Goal: Transaction & Acquisition: Purchase product/service

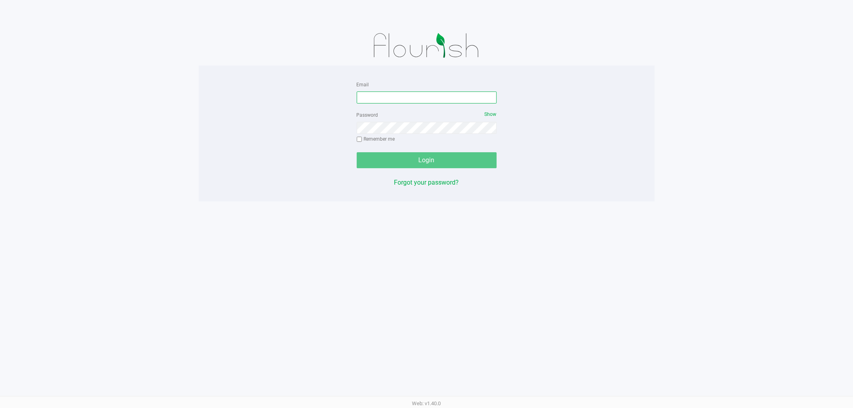
click at [442, 95] on input "Email" at bounding box center [427, 98] width 140 height 12
type input "[EMAIL_ADDRESS][DOMAIN_NAME]"
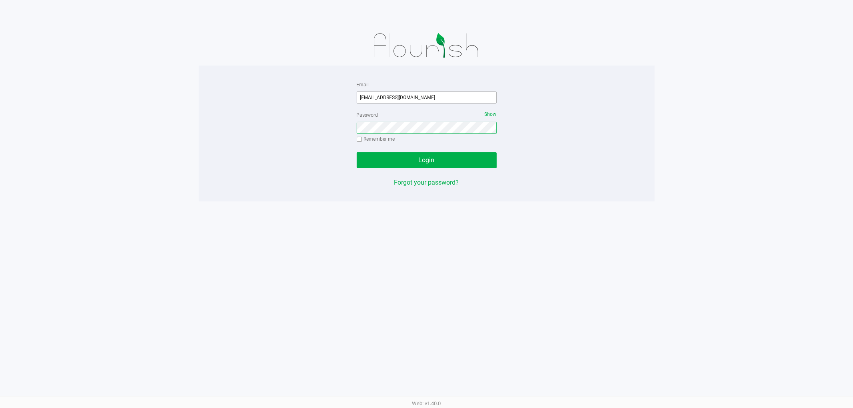
click at [357, 152] on button "Login" at bounding box center [427, 160] width 140 height 16
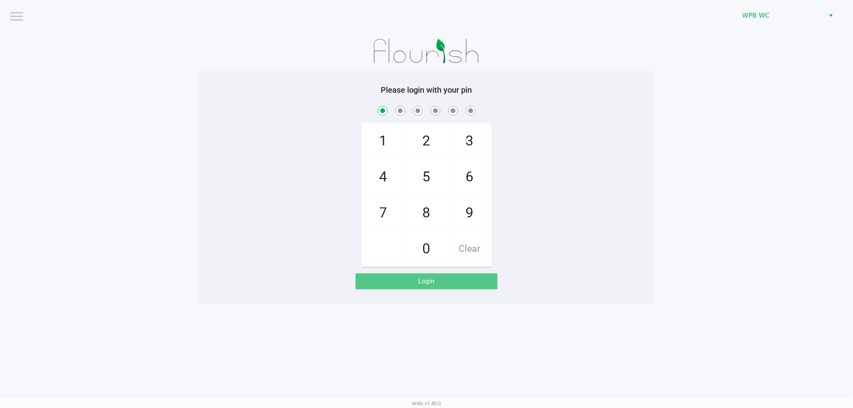
checkbox input "true"
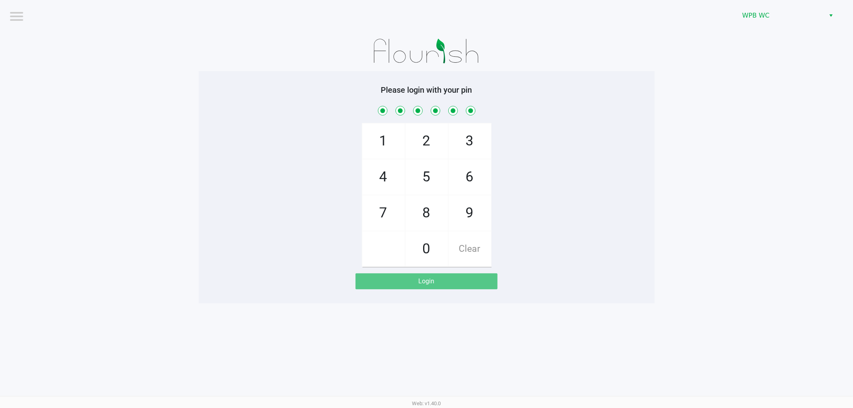
checkbox input "true"
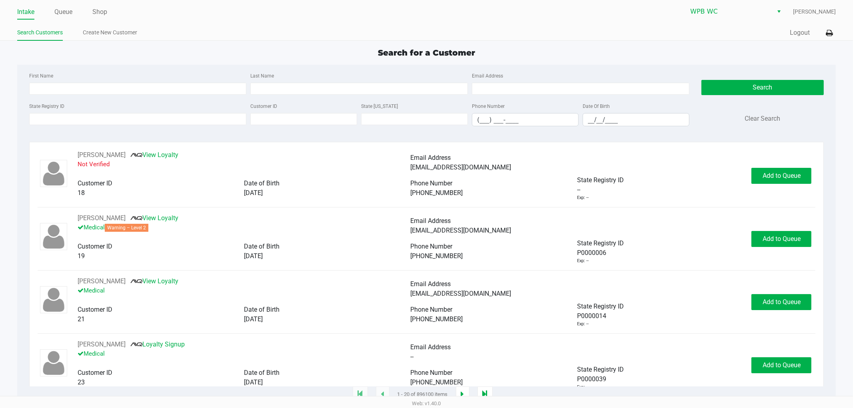
click at [73, 14] on ul "Intake Queue Shop" at bounding box center [222, 13] width 410 height 14
click at [68, 14] on link "Queue" at bounding box center [63, 11] width 18 height 11
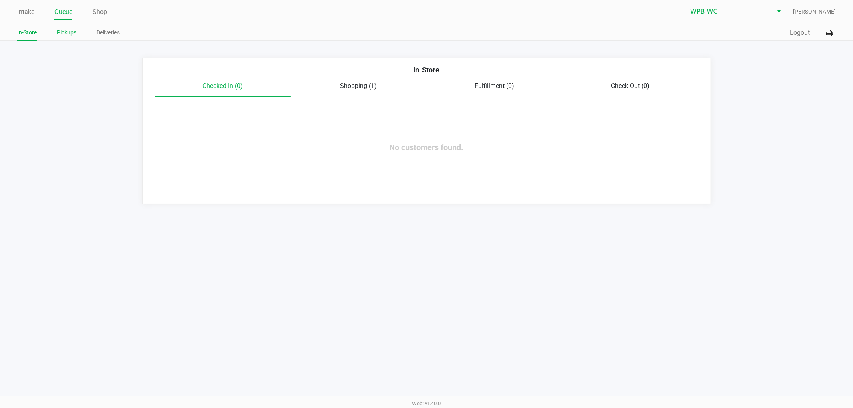
click at [72, 31] on link "Pickups" at bounding box center [67, 33] width 20 height 10
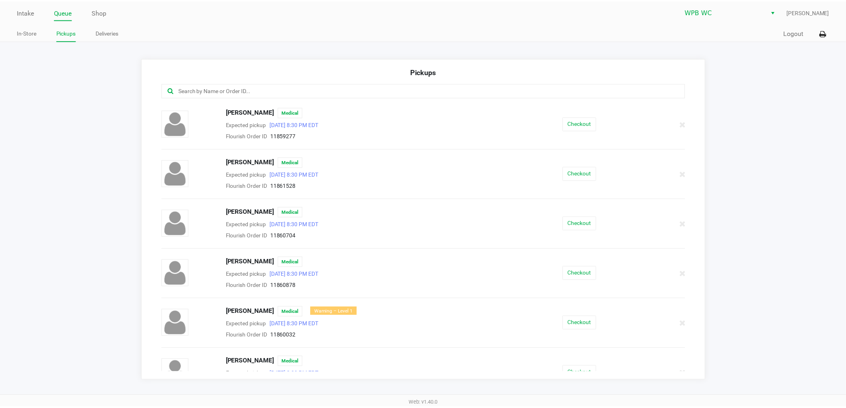
scroll to position [119, 0]
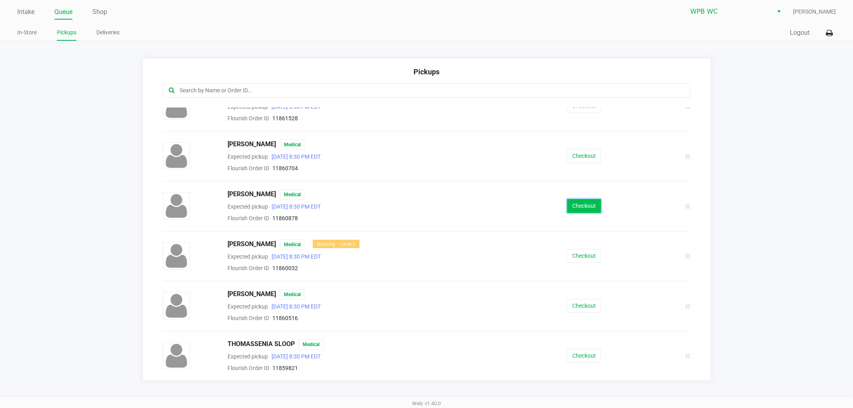
click at [586, 205] on button "Checkout" at bounding box center [584, 206] width 34 height 14
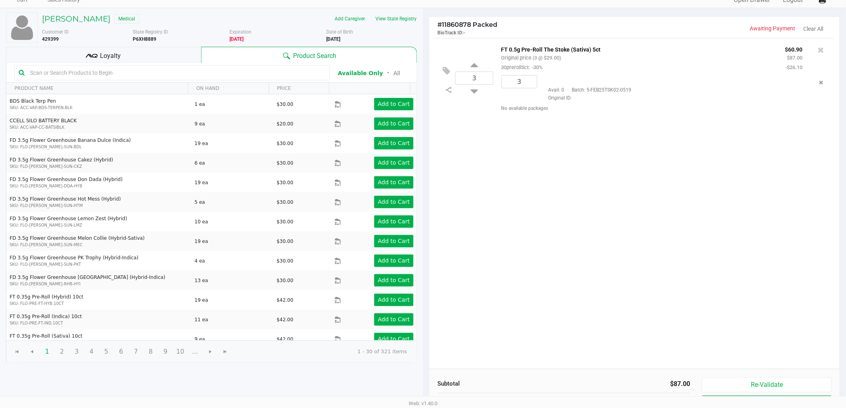
scroll to position [82, 0]
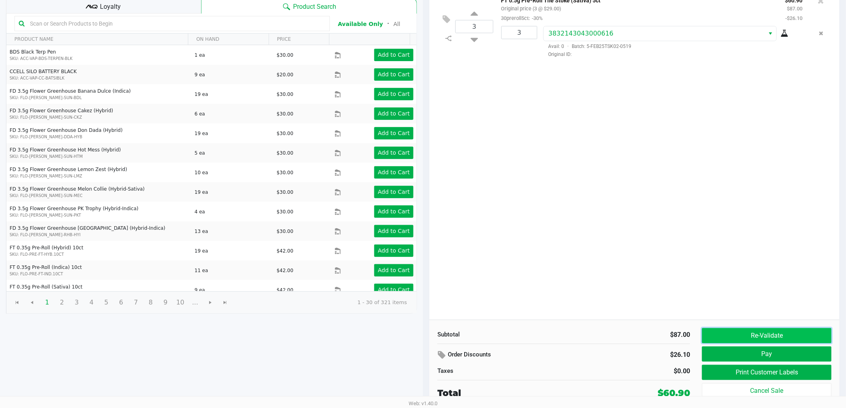
click at [738, 339] on button "Re-Validate" at bounding box center [767, 335] width 130 height 15
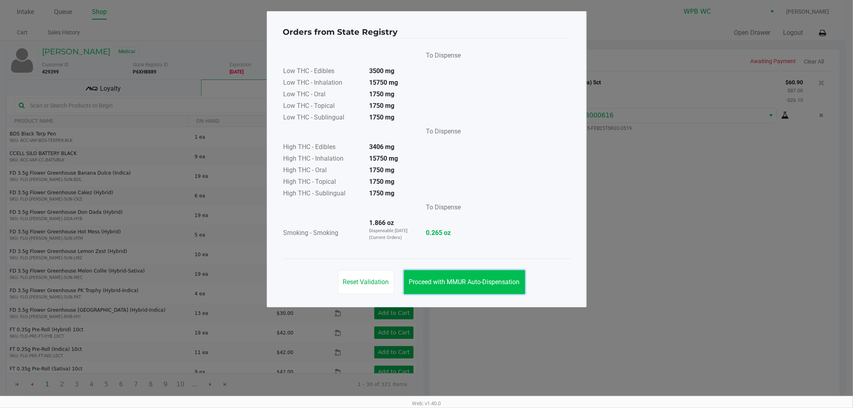
click at [450, 286] on button "Proceed with MMUR Auto-Dispensation" at bounding box center [464, 282] width 121 height 24
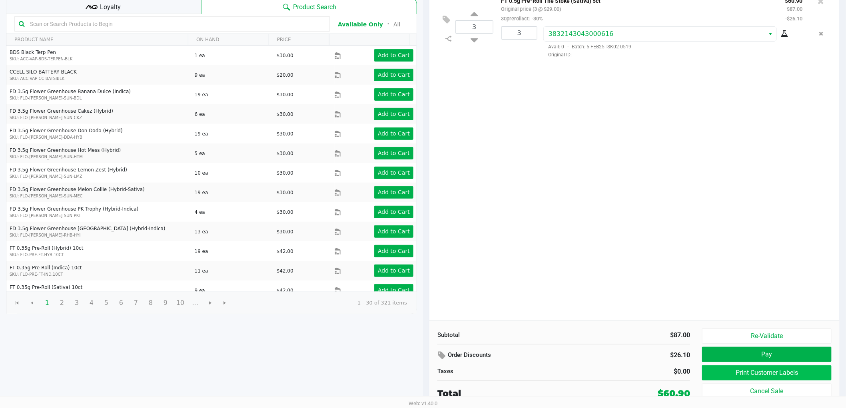
scroll to position [82, 0]
click at [723, 353] on button "Pay" at bounding box center [767, 354] width 130 height 15
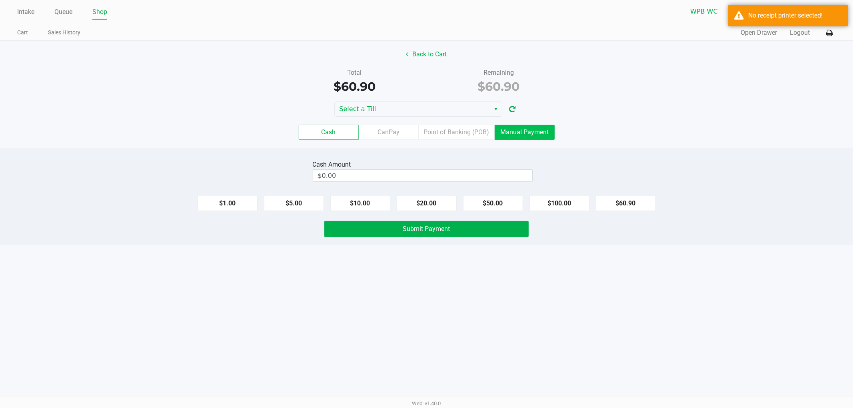
click at [515, 131] on label "Manual Payment" at bounding box center [525, 132] width 60 height 15
click at [0, 0] on 8 "Manual Payment" at bounding box center [0, 0] width 0 height 0
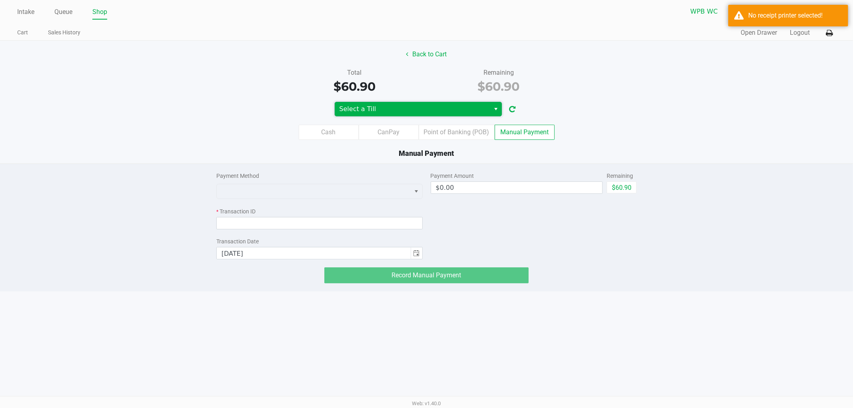
click at [386, 113] on span "Select a Till" at bounding box center [413, 109] width 146 height 10
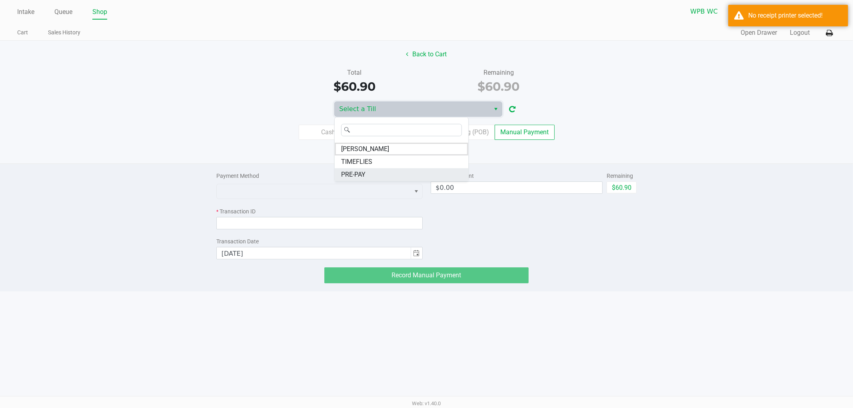
click at [374, 172] on li "PRE-PAY" at bounding box center [402, 174] width 134 height 13
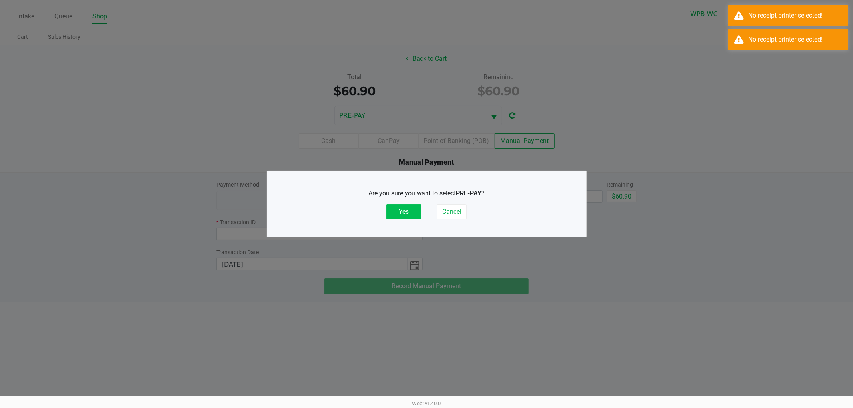
click at [405, 206] on button "Yes" at bounding box center [403, 211] width 35 height 15
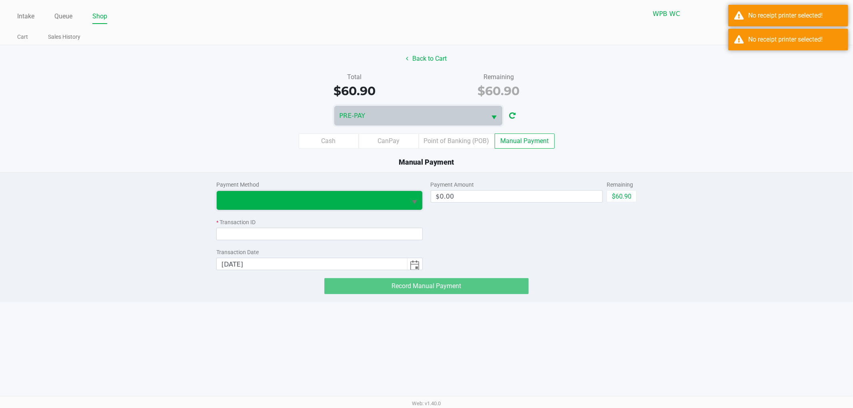
click at [326, 199] on span at bounding box center [312, 201] width 181 height 10
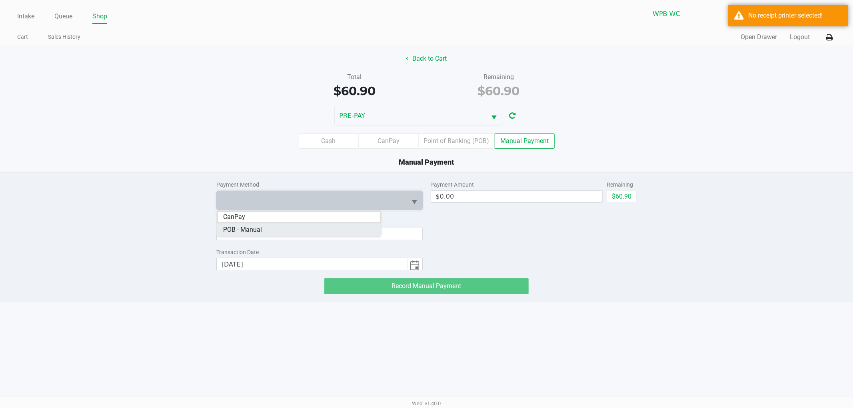
click at [280, 224] on Manual "POB - Manual" at bounding box center [299, 230] width 164 height 13
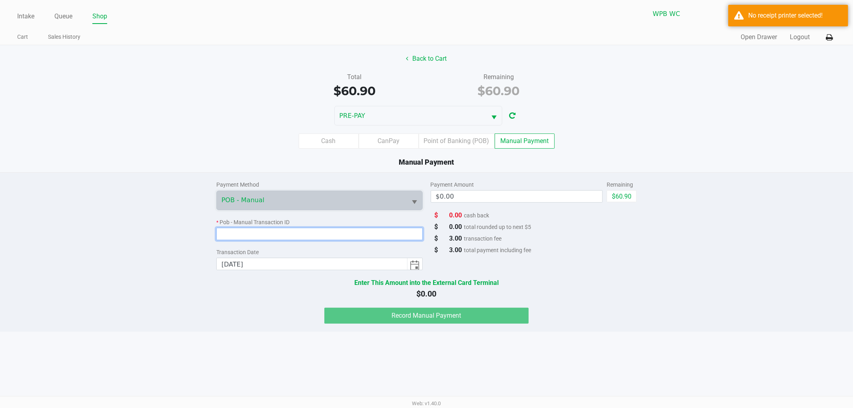
click at [270, 233] on input at bounding box center [319, 234] width 206 height 12
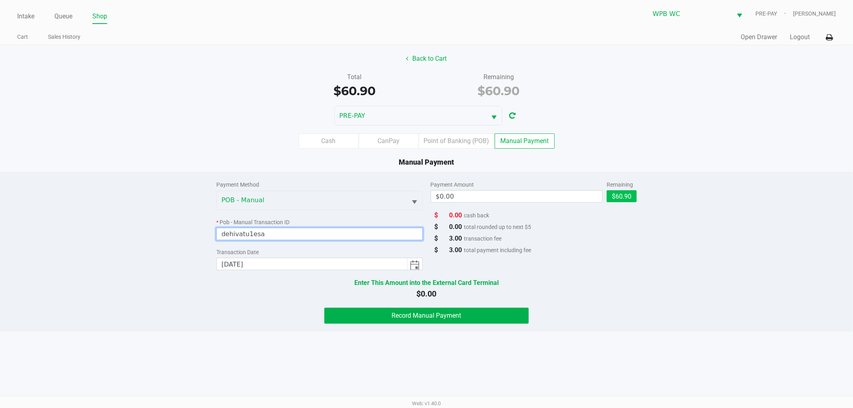
type input "dehivatu1esa"
click at [615, 199] on button "$60.90" at bounding box center [622, 196] width 30 height 12
type input "$60.90"
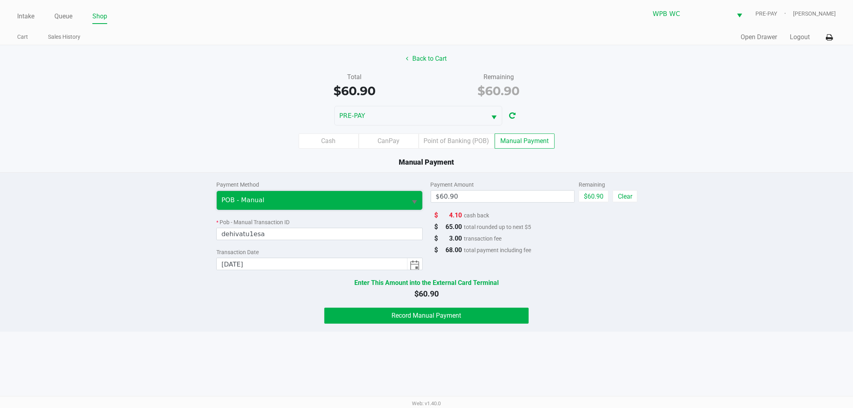
click at [283, 203] on span "POB - Manual" at bounding box center [312, 201] width 181 height 10
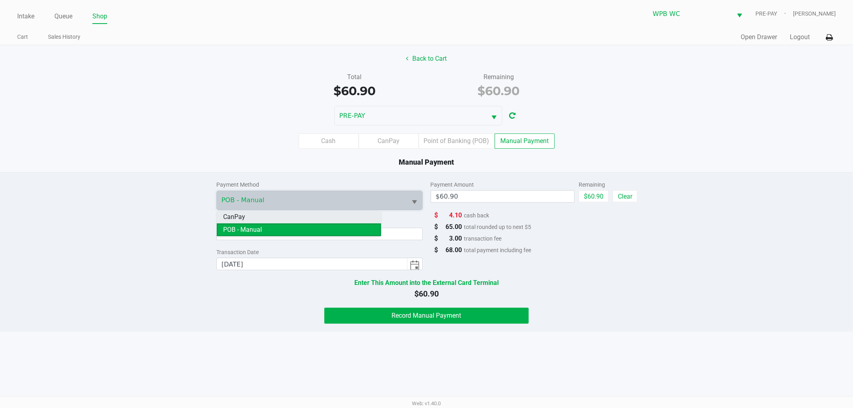
click at [287, 217] on li "CanPay" at bounding box center [299, 217] width 164 height 13
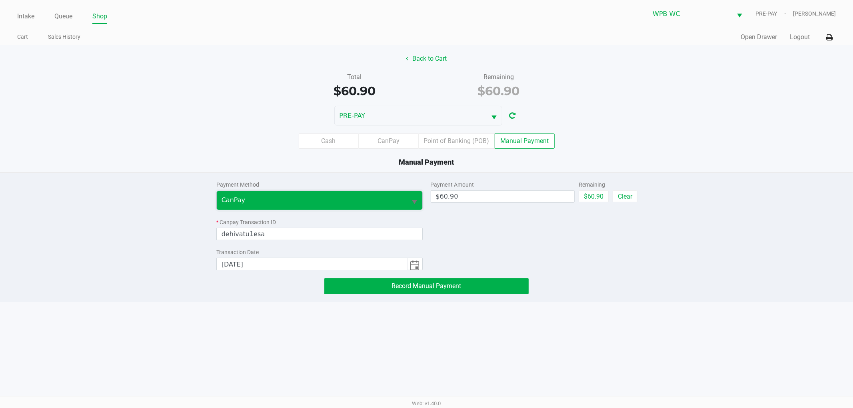
click at [289, 197] on span "CanPay" at bounding box center [312, 201] width 181 height 10
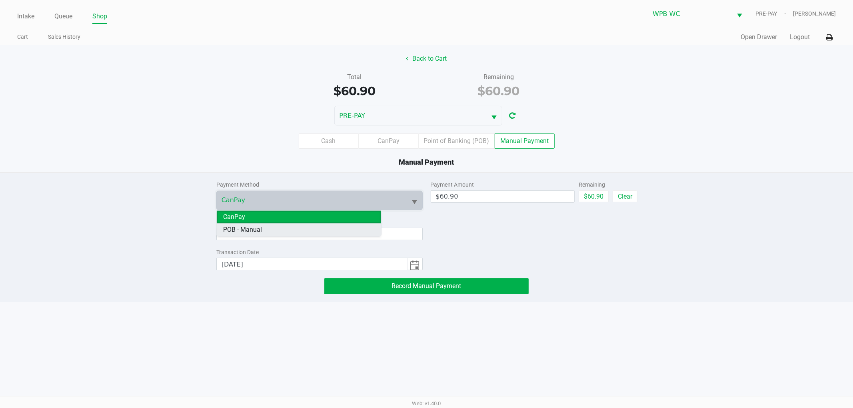
click at [285, 225] on Manual "POB - Manual" at bounding box center [299, 230] width 164 height 13
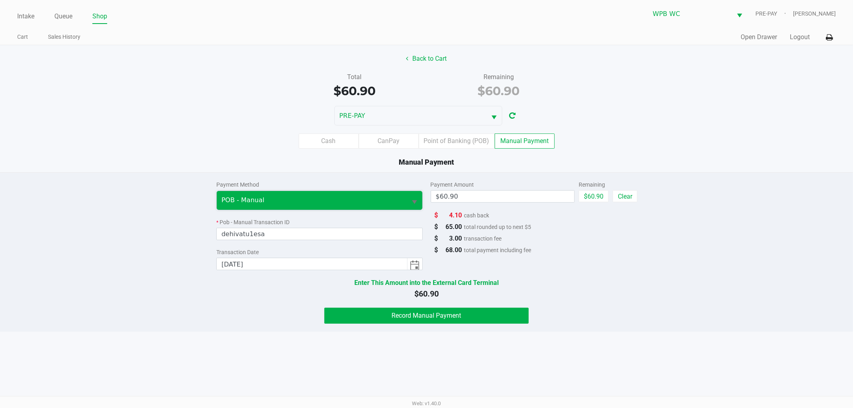
drag, startPoint x: 361, startPoint y: 198, endPoint x: 347, endPoint y: 202, distance: 14.6
click at [360, 198] on span "POB - Manual" at bounding box center [312, 201] width 181 height 10
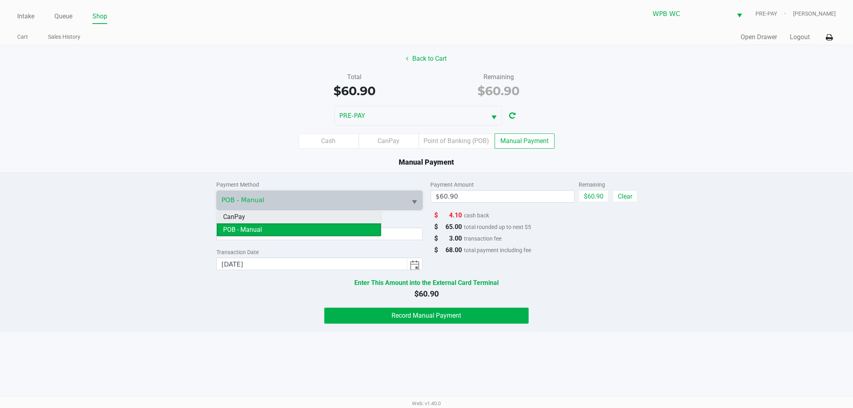
click at [328, 215] on li "CanPay" at bounding box center [299, 217] width 164 height 13
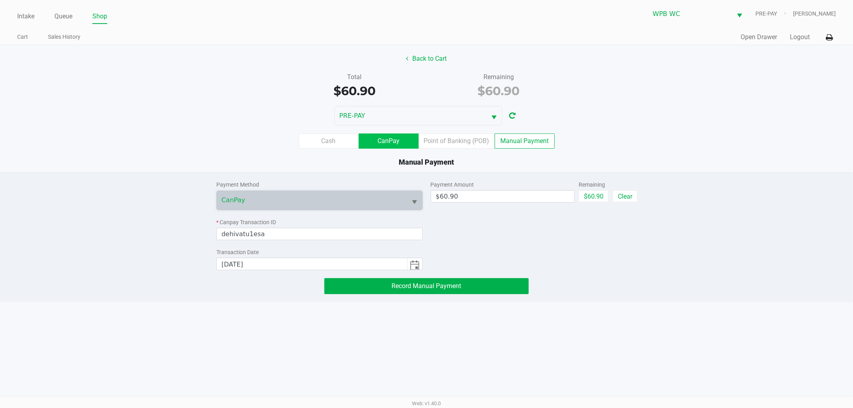
click at [411, 147] on label "CanPay" at bounding box center [389, 141] width 60 height 15
click at [0, 0] on 2 "CanPay" at bounding box center [0, 0] width 0 height 0
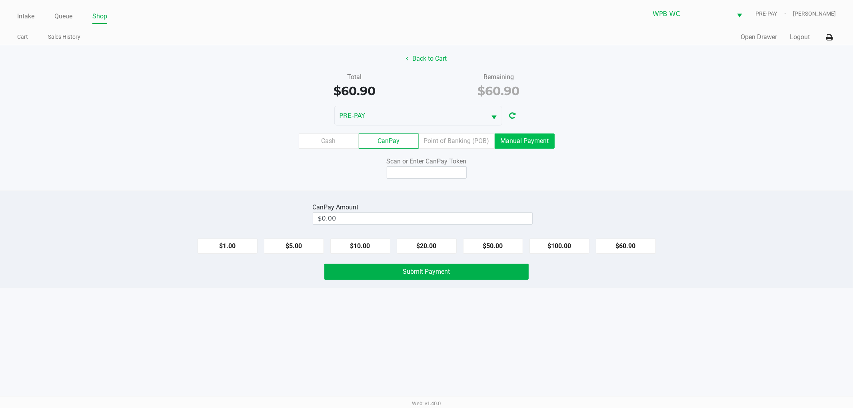
click at [534, 141] on label "Manual Payment" at bounding box center [525, 141] width 60 height 15
click at [0, 0] on 8 "Manual Payment" at bounding box center [0, 0] width 0 height 0
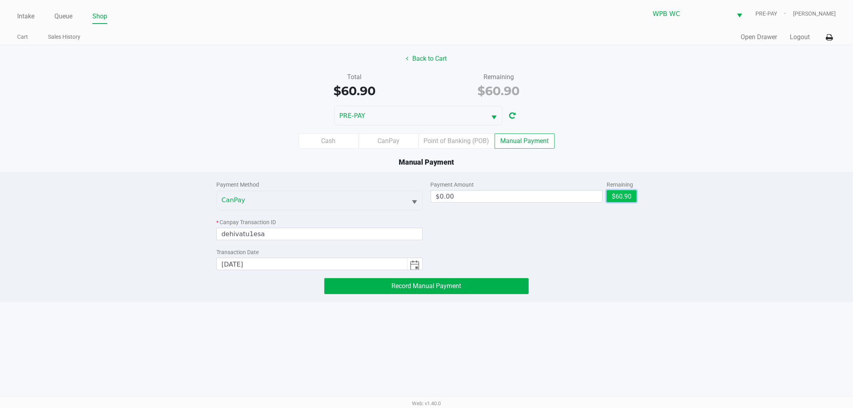
click at [611, 198] on button "$60.90" at bounding box center [622, 196] width 30 height 12
type input "$60.90"
click at [426, 292] on button "Record Manual Payment" at bounding box center [426, 286] width 204 height 16
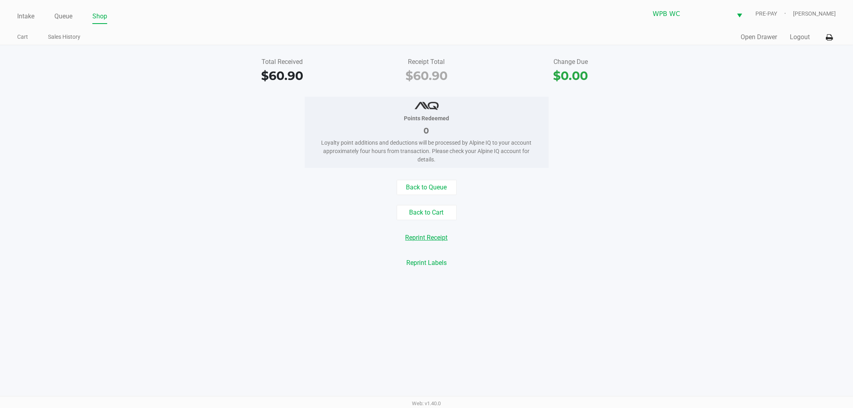
click at [430, 234] on button "Reprint Receipt" at bounding box center [426, 237] width 53 height 15
click at [829, 30] on button at bounding box center [829, 37] width 13 height 15
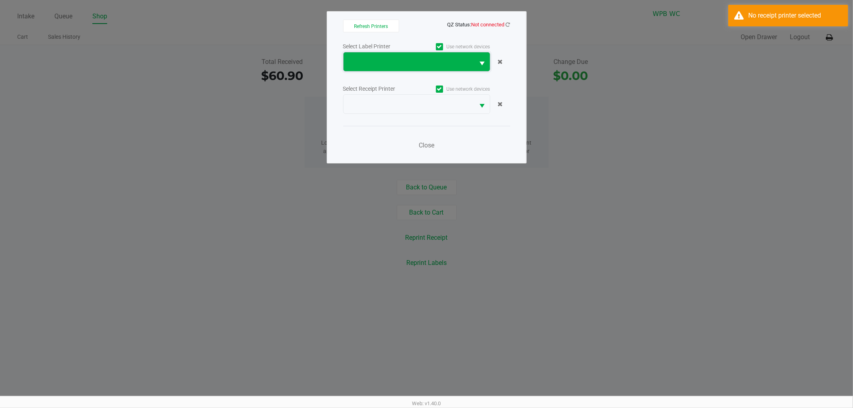
click at [454, 59] on span at bounding box center [409, 62] width 122 height 10
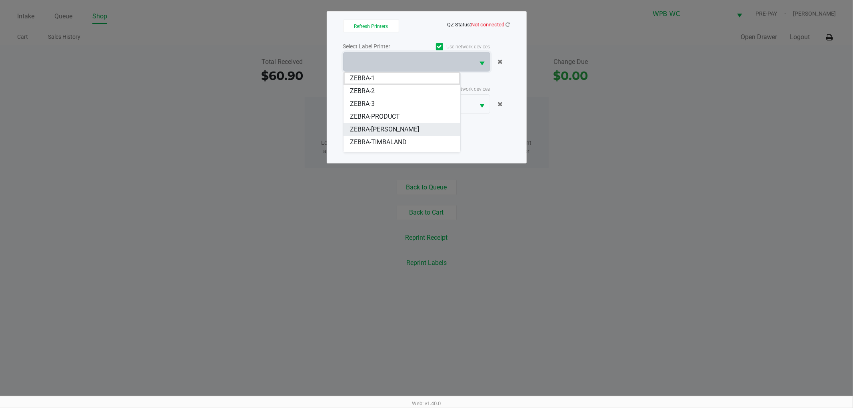
click at [419, 129] on li "ZEBRA-[PERSON_NAME]" at bounding box center [402, 129] width 117 height 13
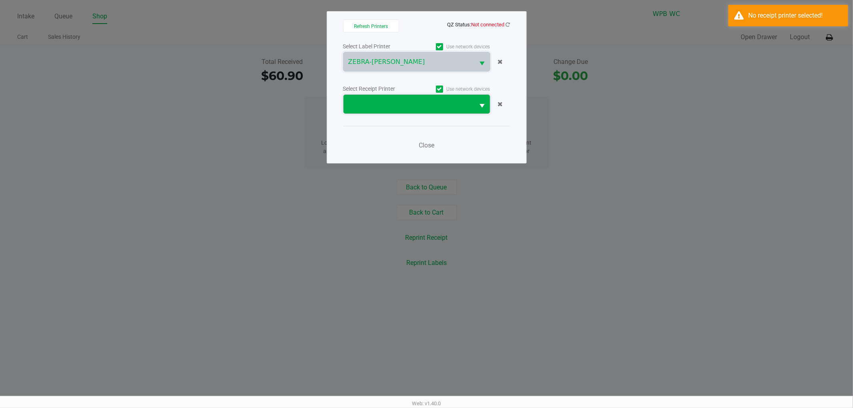
click at [413, 109] on span at bounding box center [409, 105] width 122 height 10
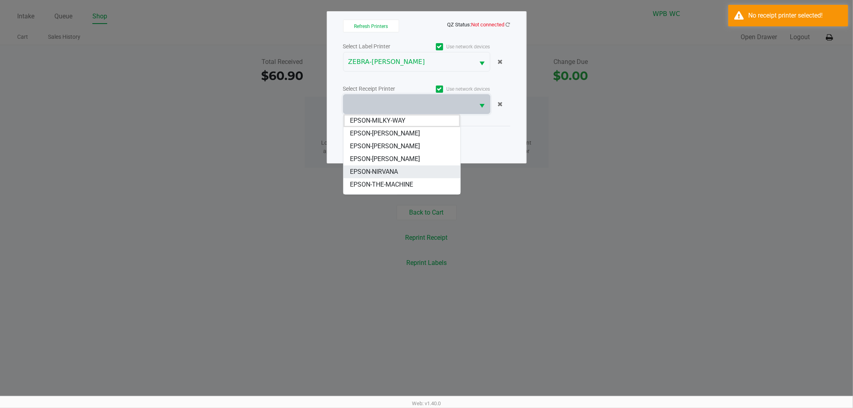
click at [401, 169] on li "EPSON-NIRVANA" at bounding box center [402, 172] width 117 height 13
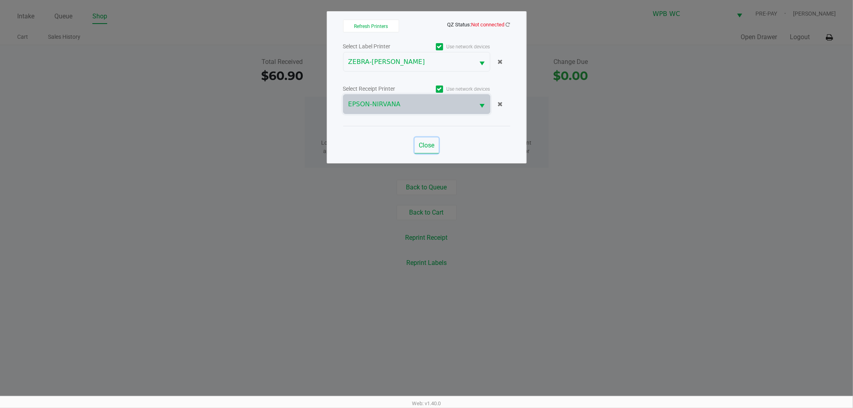
click at [431, 148] on span "Close" at bounding box center [427, 146] width 16 height 8
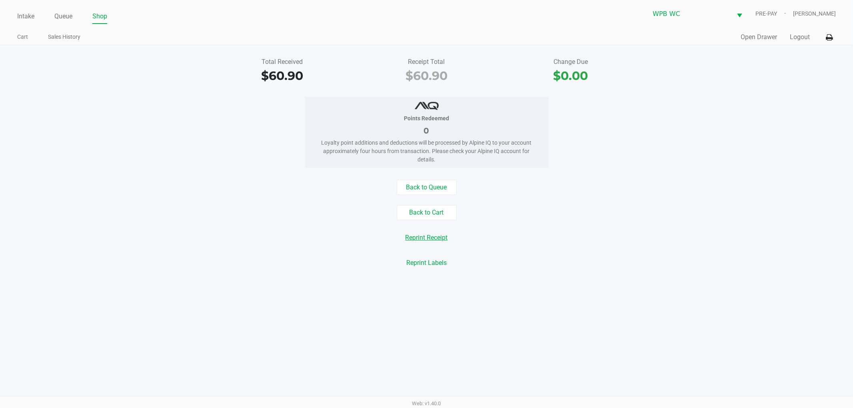
click at [435, 241] on button "Reprint Receipt" at bounding box center [426, 237] width 53 height 15
click at [434, 236] on button "Reprint Receipt" at bounding box center [426, 237] width 53 height 15
click at [832, 40] on icon at bounding box center [829, 38] width 7 height 6
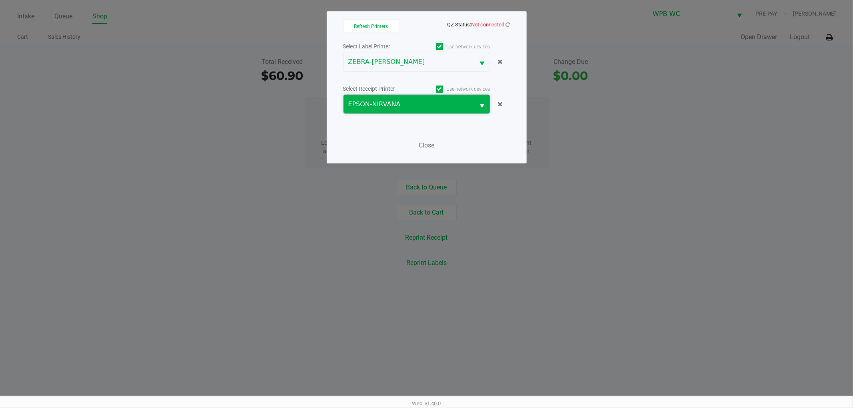
click at [414, 106] on span "EPSON-NIRVANA" at bounding box center [409, 105] width 122 height 10
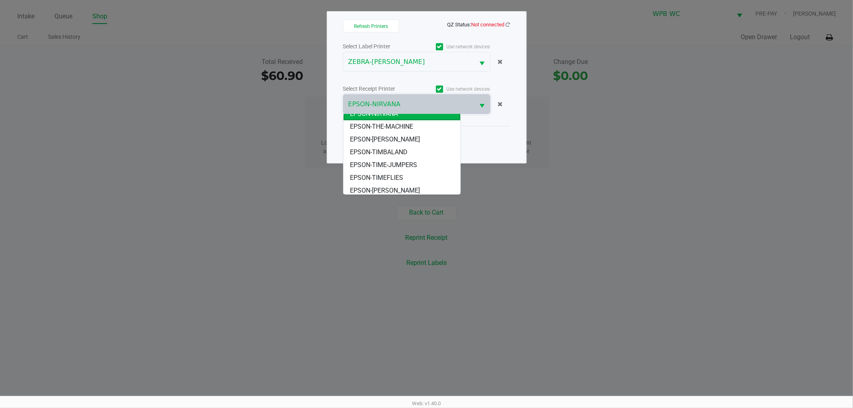
scroll to position [61, 0]
click at [399, 137] on span "EPSON-[PERSON_NAME]" at bounding box center [385, 137] width 70 height 10
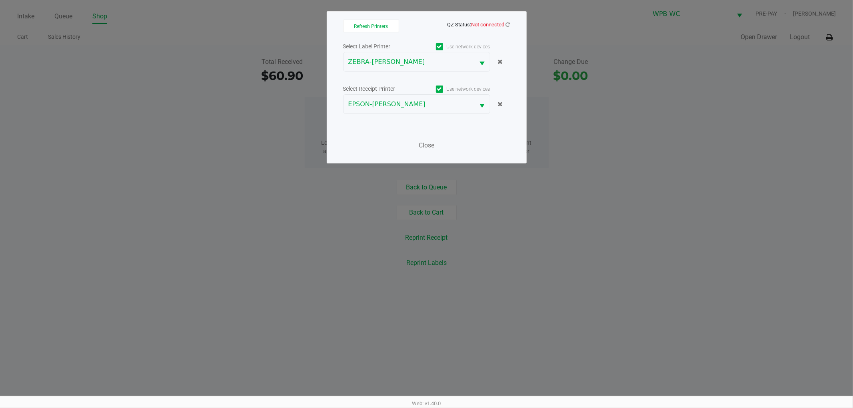
click at [508, 28] on span "QZ Status: Not connected" at bounding box center [426, 25] width 167 height 10
click at [509, 24] on icon at bounding box center [508, 24] width 4 height 5
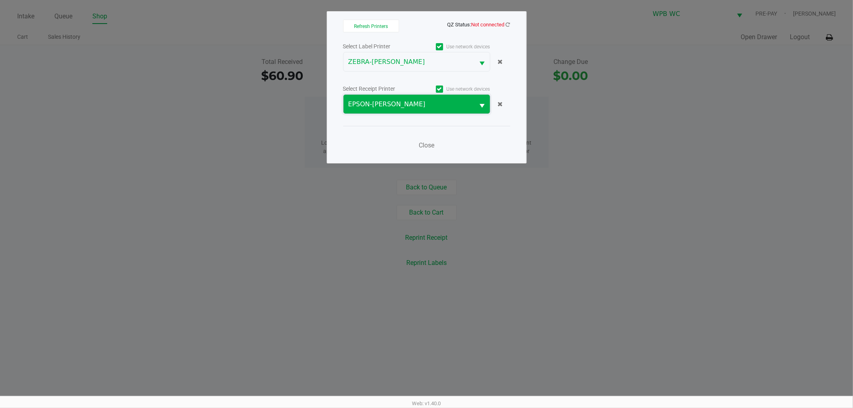
click at [419, 100] on span "EPSON-[PERSON_NAME]" at bounding box center [409, 105] width 122 height 10
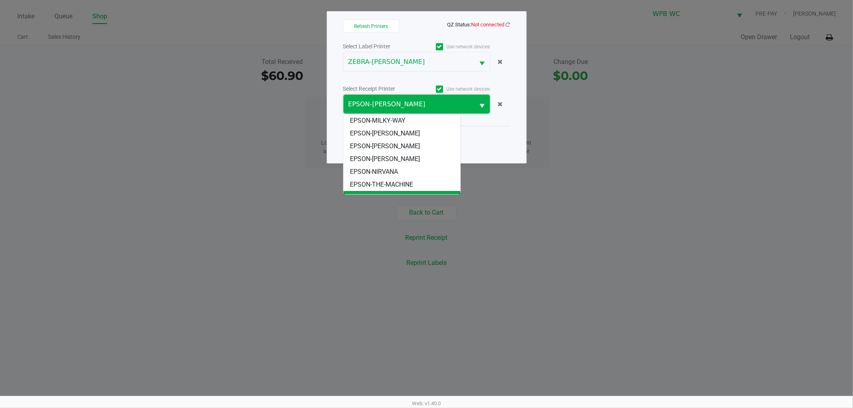
scroll to position [10, 0]
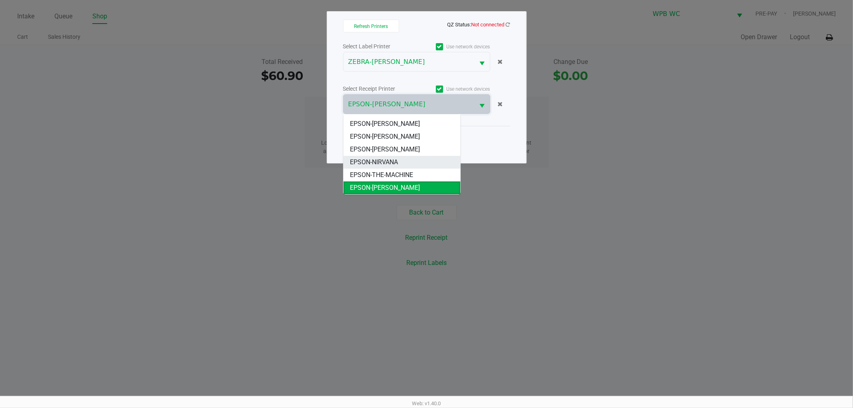
click at [412, 160] on li "EPSON-NIRVANA" at bounding box center [402, 162] width 117 height 13
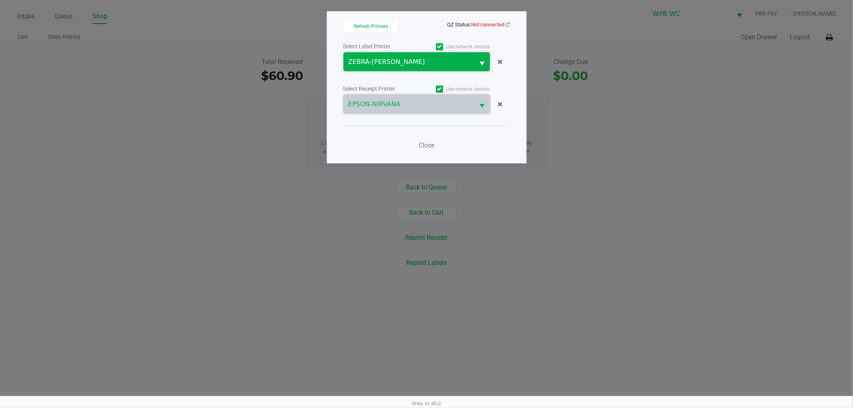
click at [400, 65] on span "ZEBRA-[PERSON_NAME]" at bounding box center [409, 62] width 122 height 10
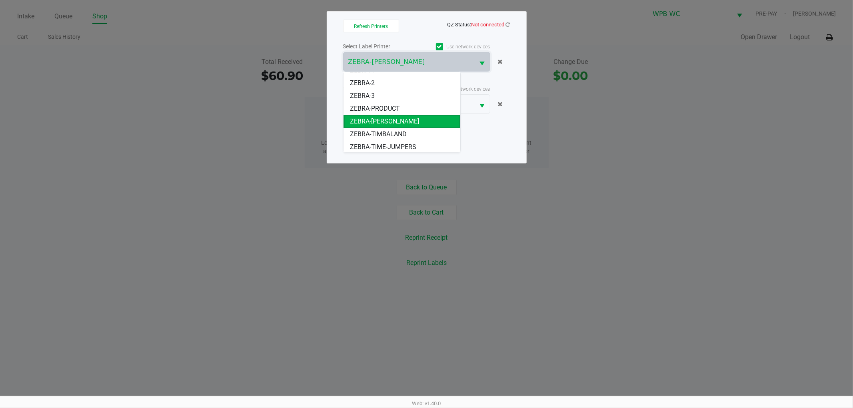
scroll to position [0, 0]
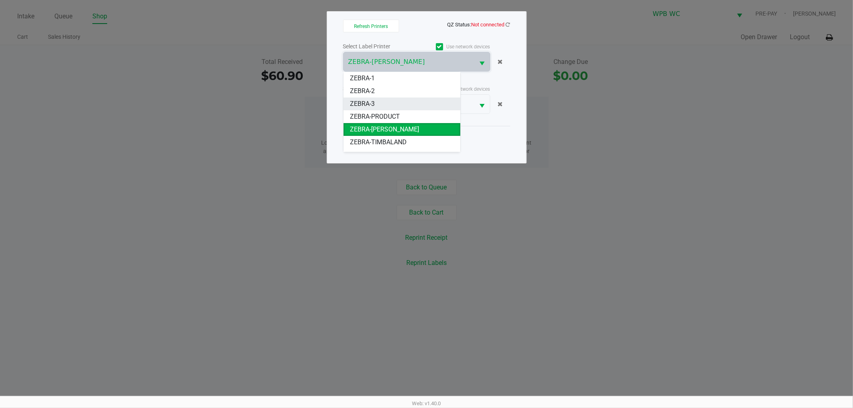
click at [396, 105] on li "ZEBRA-3" at bounding box center [402, 104] width 117 height 13
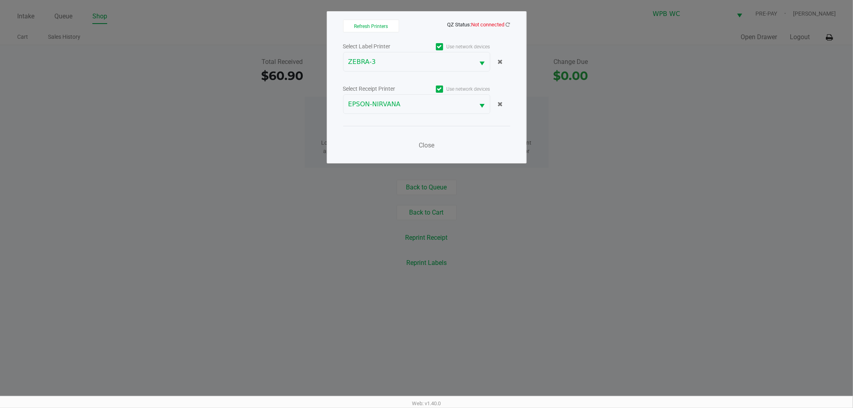
click at [501, 26] on span "Not connected" at bounding box center [488, 25] width 33 height 6
click at [513, 24] on div "Refresh Printers QZ Status: Not connected Select Label Printer Use network devi…" at bounding box center [427, 87] width 200 height 152
click at [509, 26] on icon at bounding box center [508, 24] width 4 height 5
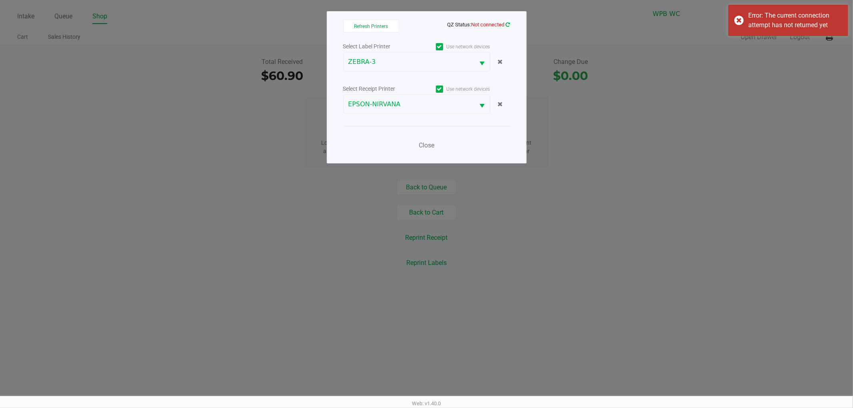
click at [509, 25] on icon at bounding box center [508, 24] width 4 height 5
click at [615, 90] on ngb-modal-window "Refresh Printers QZ Status: Not connected Select Label Printer Use network devi…" at bounding box center [426, 204] width 853 height 408
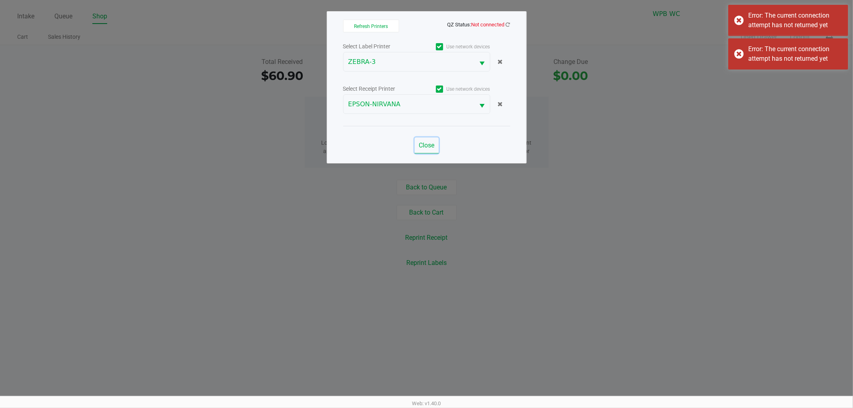
click at [432, 142] on span "Close" at bounding box center [427, 146] width 16 height 8
